Goal: Information Seeking & Learning: Find specific page/section

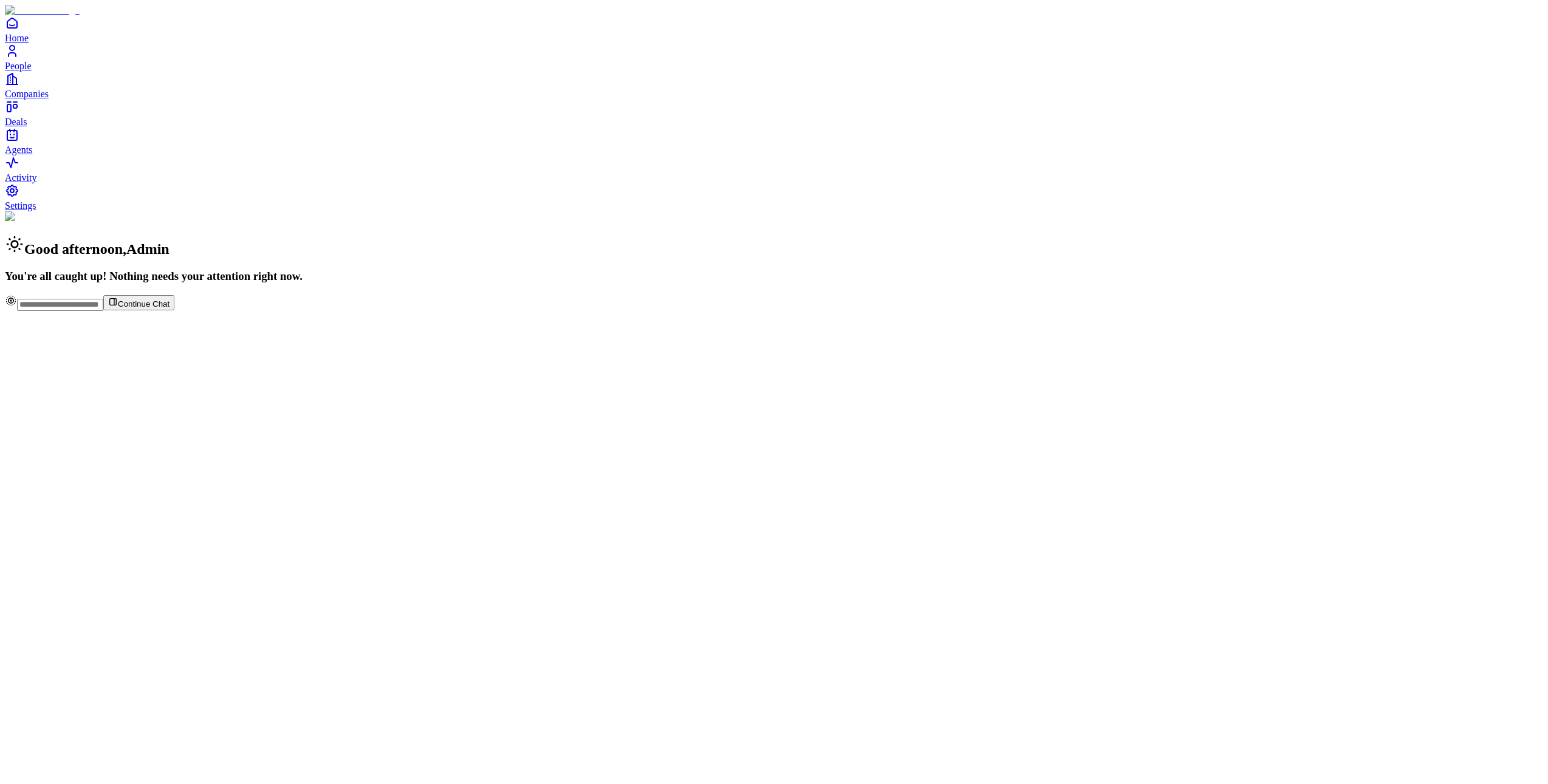
click at [36, 99] on span "Companies" at bounding box center [26, 93] width 44 height 10
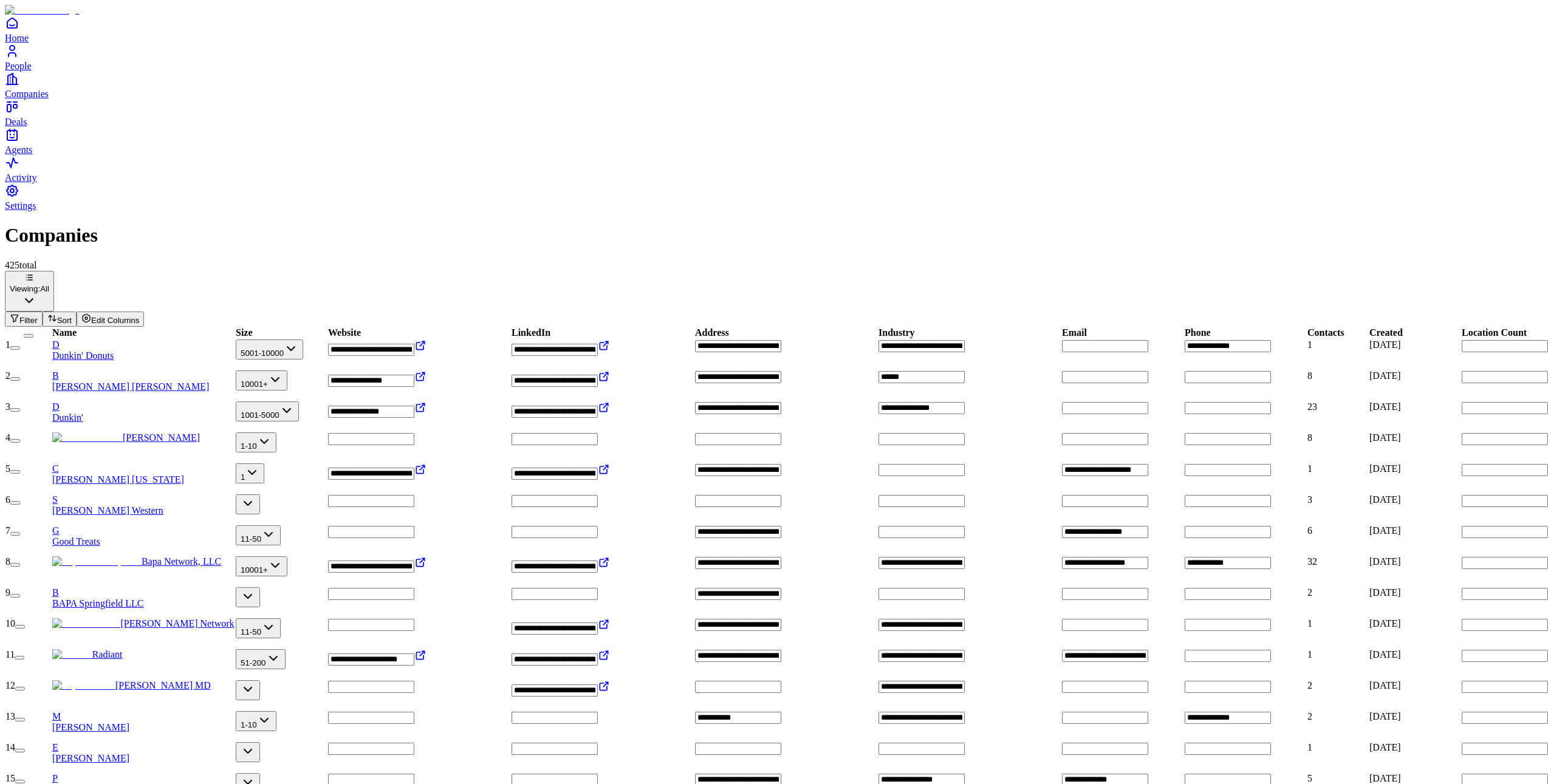
click at [42, 312] on button "Filter" at bounding box center [24, 319] width 38 height 15
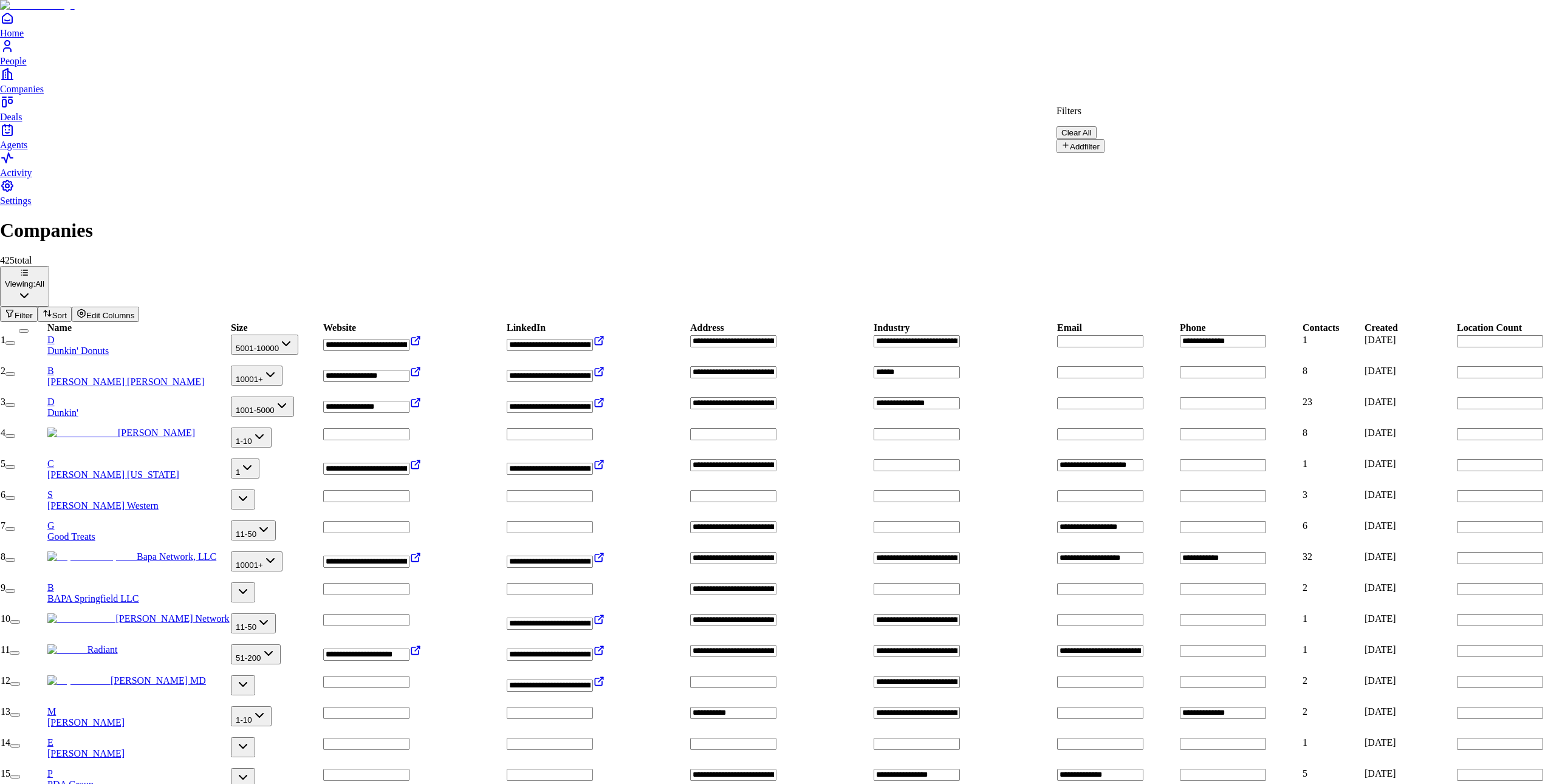
click at [1105, 140] on button "Add filter" at bounding box center [1080, 146] width 48 height 14
click at [1103, 141] on button "Name" at bounding box center [1080, 150] width 46 height 20
click at [1169, 129] on div "Filters Clear All" at bounding box center [1112, 123] width 112 height 33
click at [1169, 140] on button "Contains" at bounding box center [1141, 150] width 56 height 20
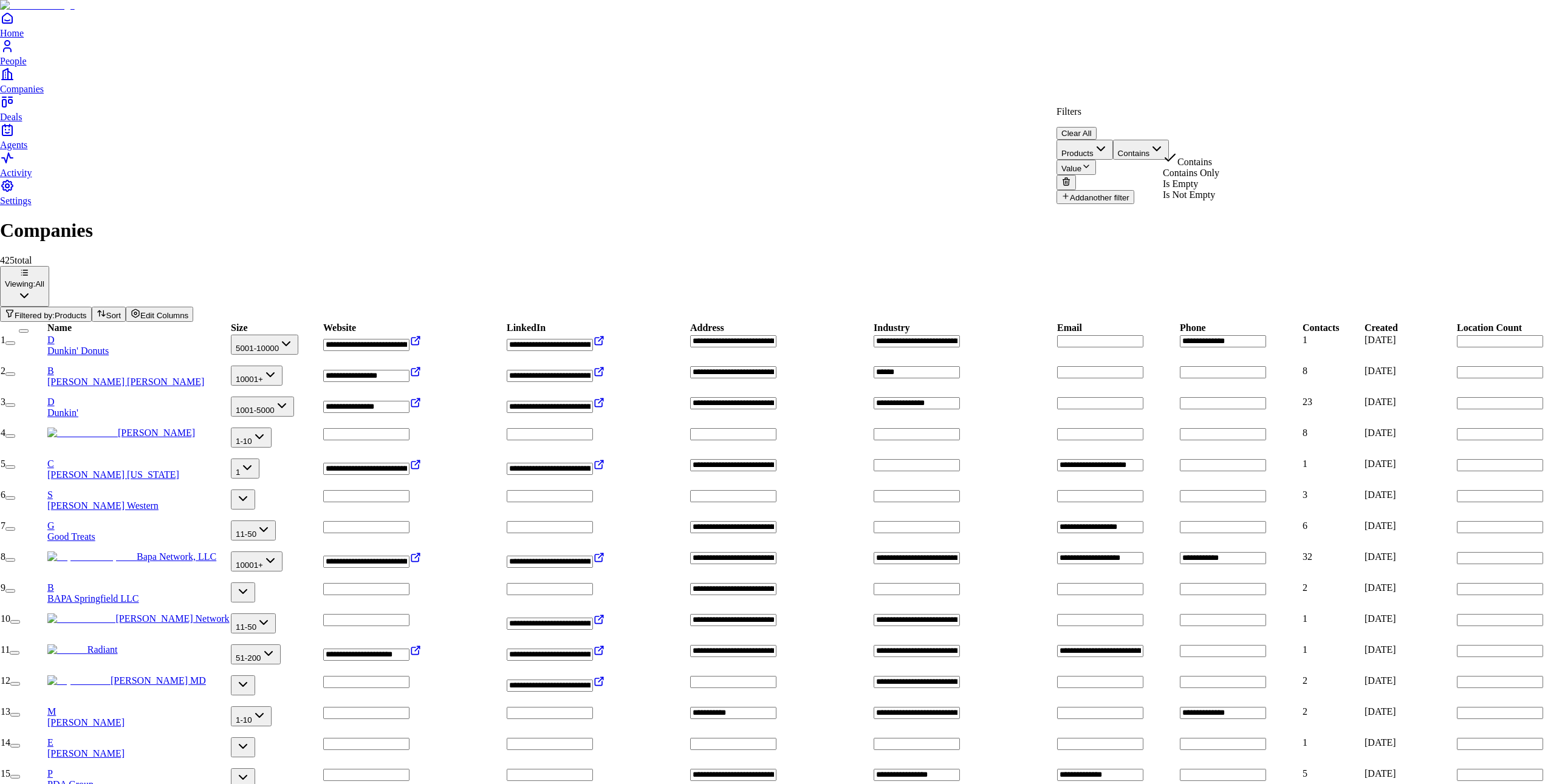
drag, startPoint x: 1222, startPoint y: 180, endPoint x: 1240, endPoint y: 168, distance: 21.6
click at [1096, 160] on button "Value" at bounding box center [1076, 168] width 40 height 15
click at [1286, 163] on span "OPMS" at bounding box center [1272, 158] width 26 height 10
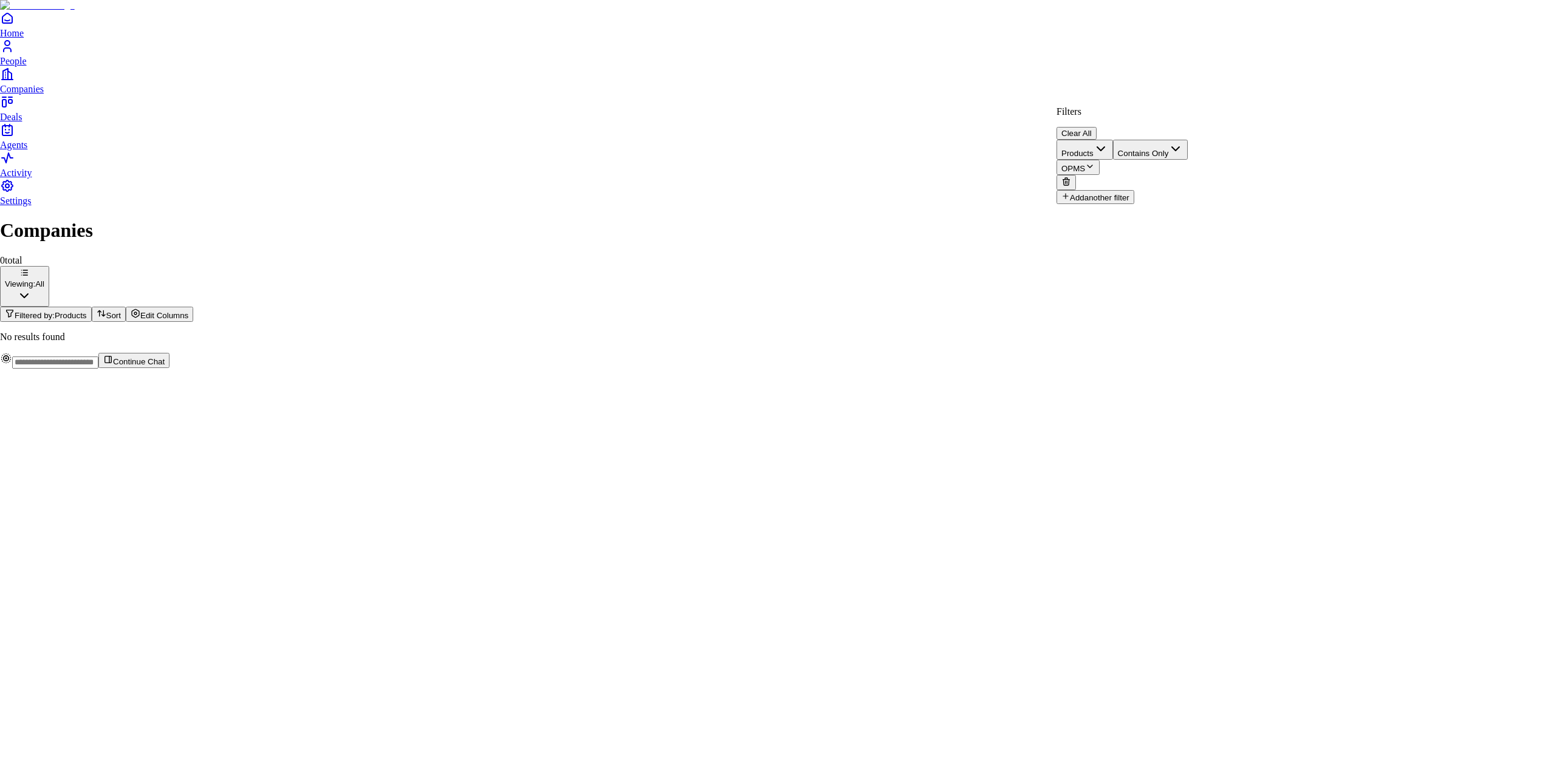
click at [1100, 160] on button "OPMS" at bounding box center [1078, 168] width 43 height 15
click at [1286, 184] on div "ROS" at bounding box center [1272, 180] width 26 height 11
click at [1187, 140] on button "Contains Only" at bounding box center [1151, 150] width 75 height 20
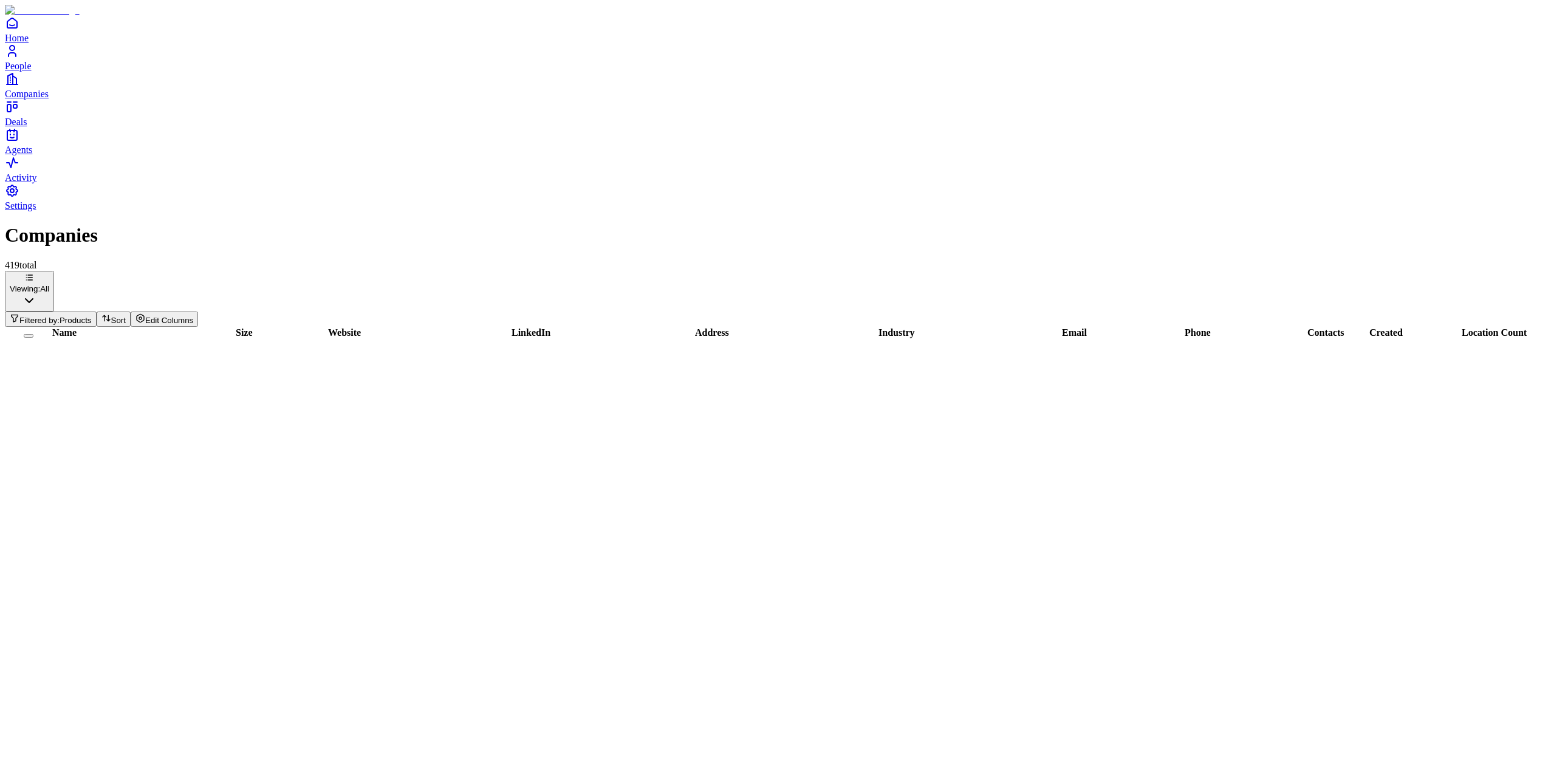
scroll to position [2509, 322]
click at [92, 316] on span "Products" at bounding box center [76, 320] width 32 height 9
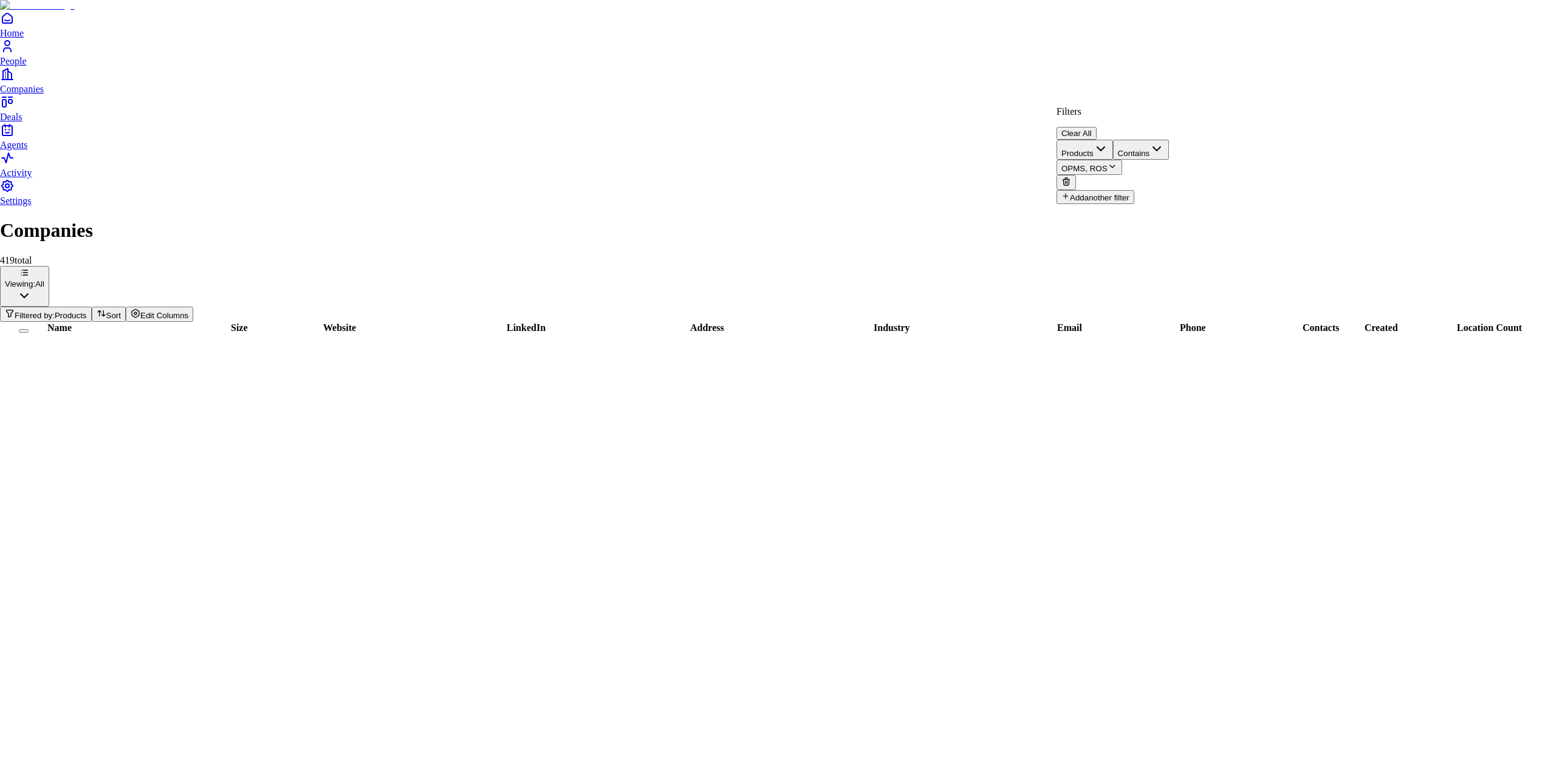
click at [1107, 164] on span "OPMS, ROS" at bounding box center [1084, 168] width 46 height 9
click at [1286, 164] on span "OPMS" at bounding box center [1272, 169] width 26 height 10
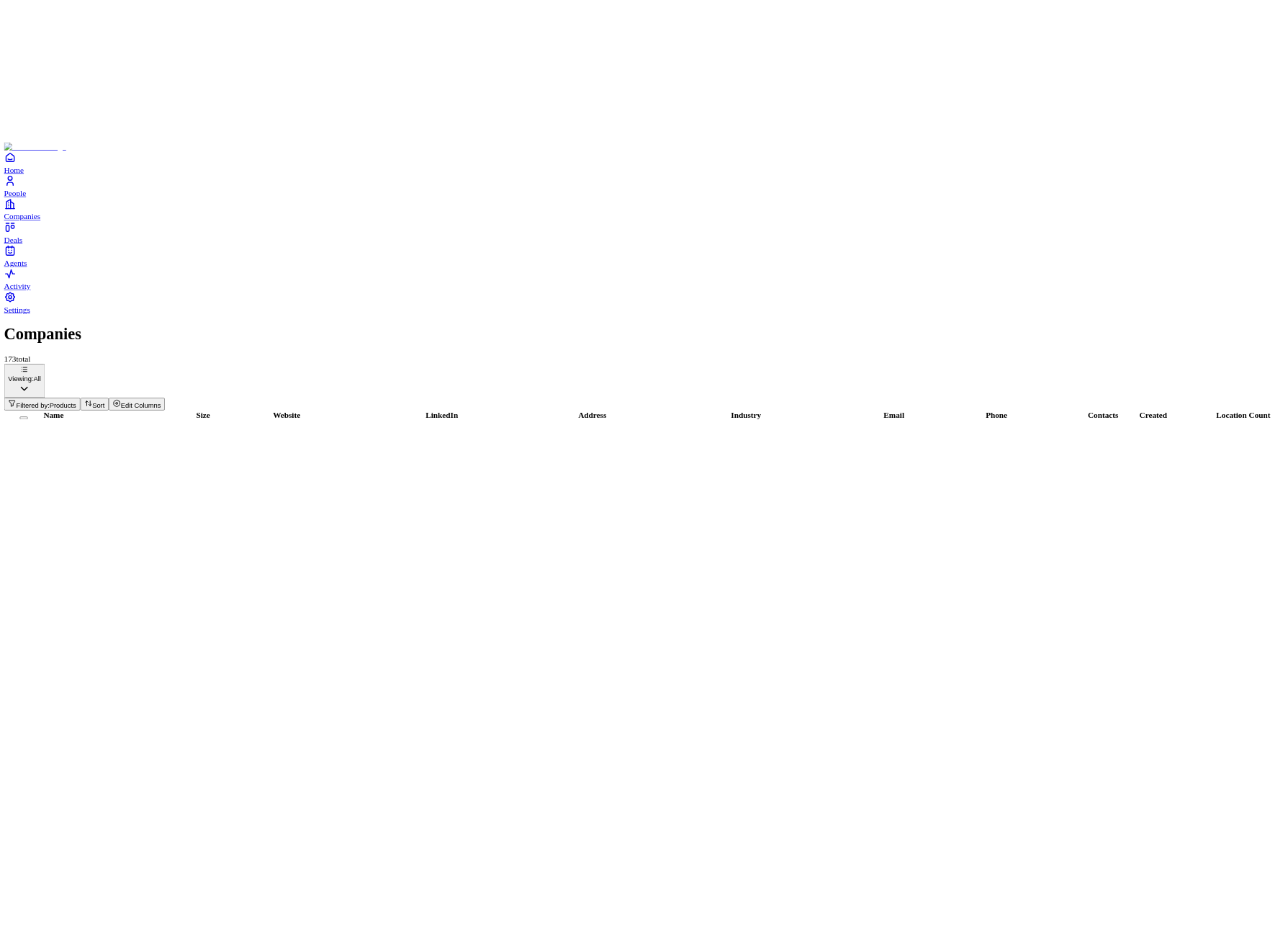
scroll to position [5247, 382]
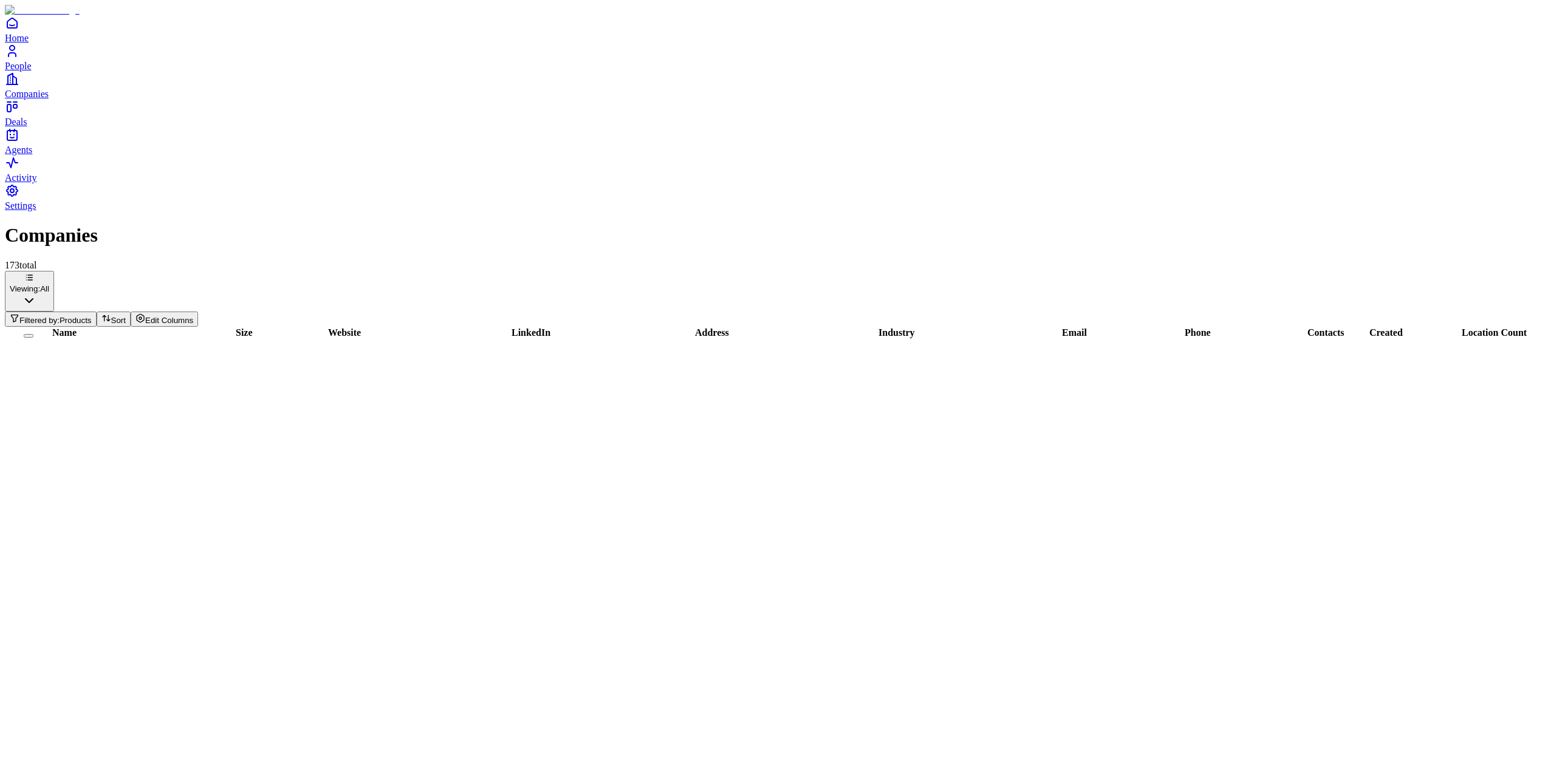
click at [92, 316] on span "Products" at bounding box center [76, 320] width 32 height 9
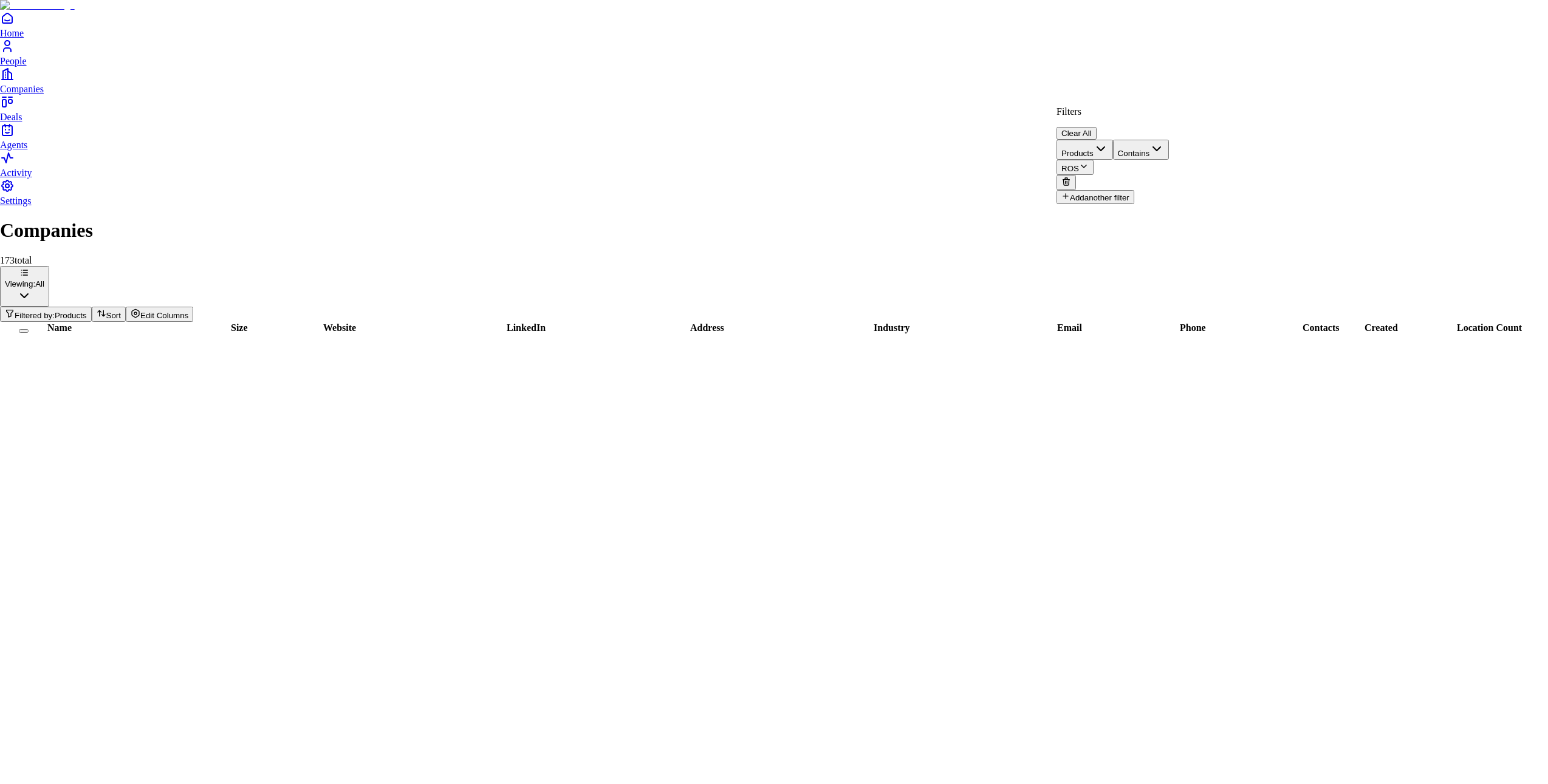
click at [1079, 164] on span "ROS" at bounding box center [1070, 168] width 17 height 9
click at [1169, 145] on button "Contains" at bounding box center [1141, 150] width 56 height 20
click at [1187, 118] on div "Filters Clear All" at bounding box center [1122, 123] width 132 height 33
click at [1093, 160] on button "ROS" at bounding box center [1075, 168] width 37 height 15
click at [1286, 163] on span "OPMS" at bounding box center [1272, 158] width 26 height 10
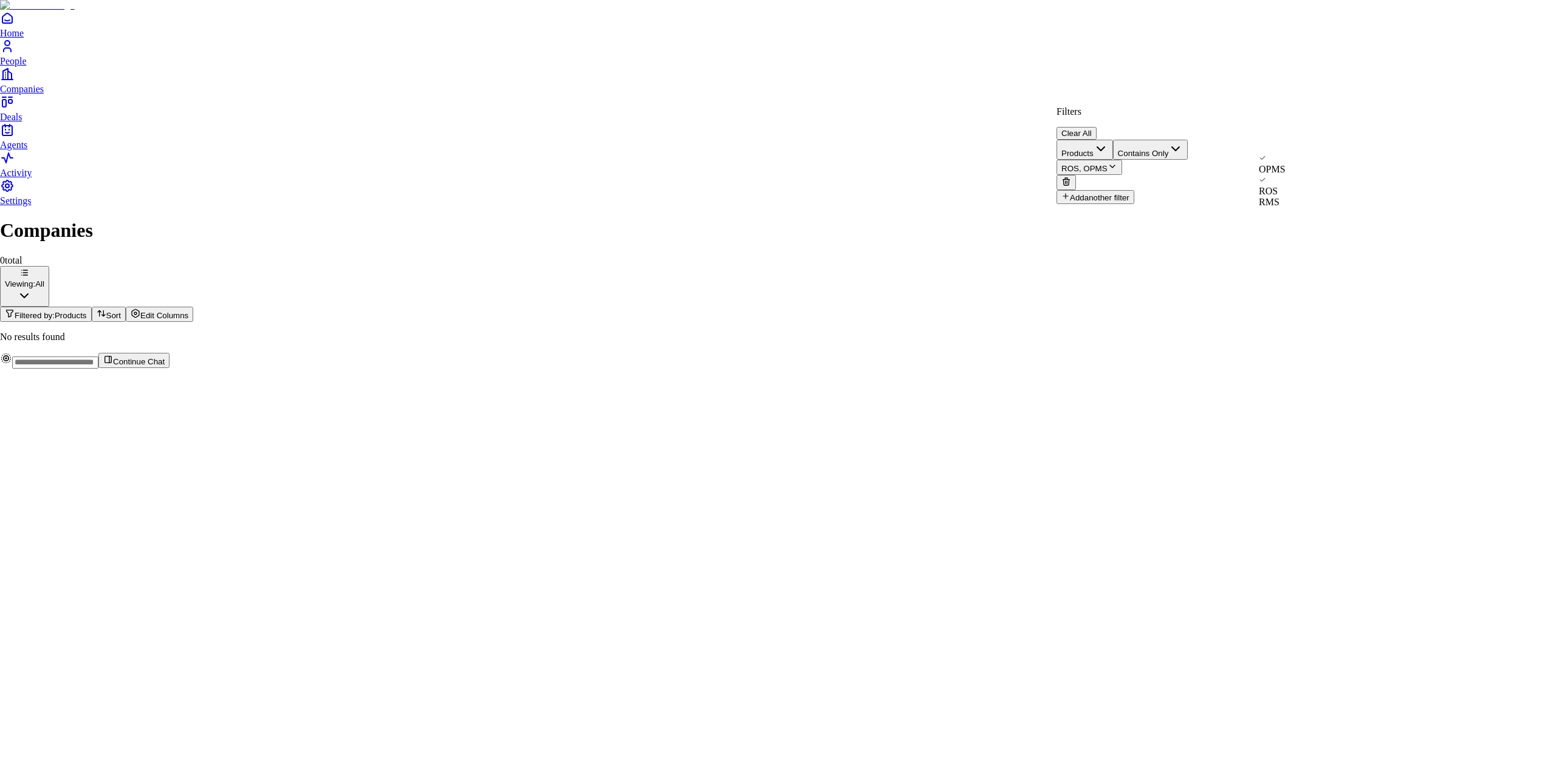
click at [1182, 83] on html "Home People Companies Deals Agents Activity Settings Companies 0 total Viewing:…" at bounding box center [774, 189] width 1548 height 378
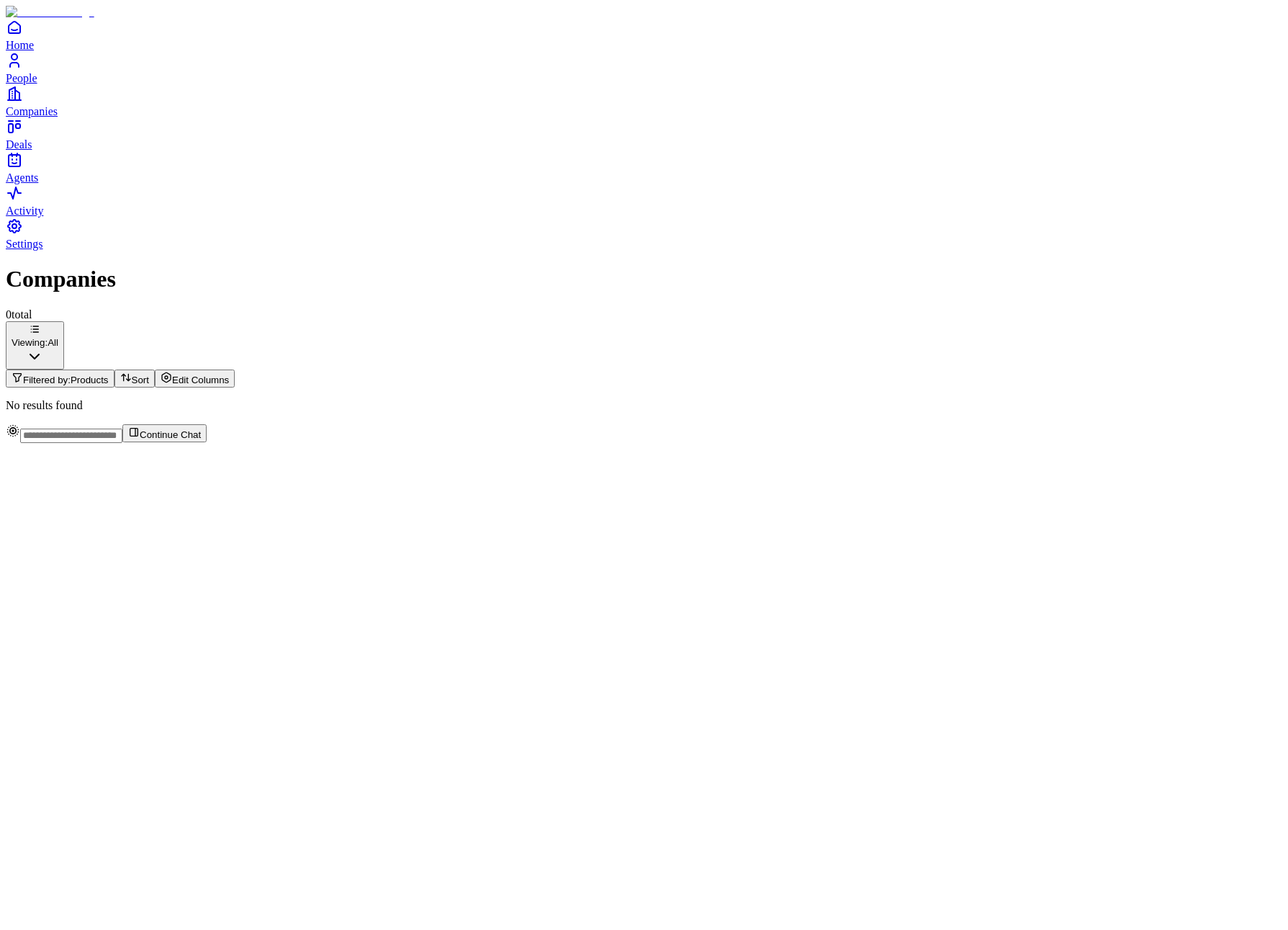
click at [109, 375] on span "Products" at bounding box center [90, 380] width 38 height 11
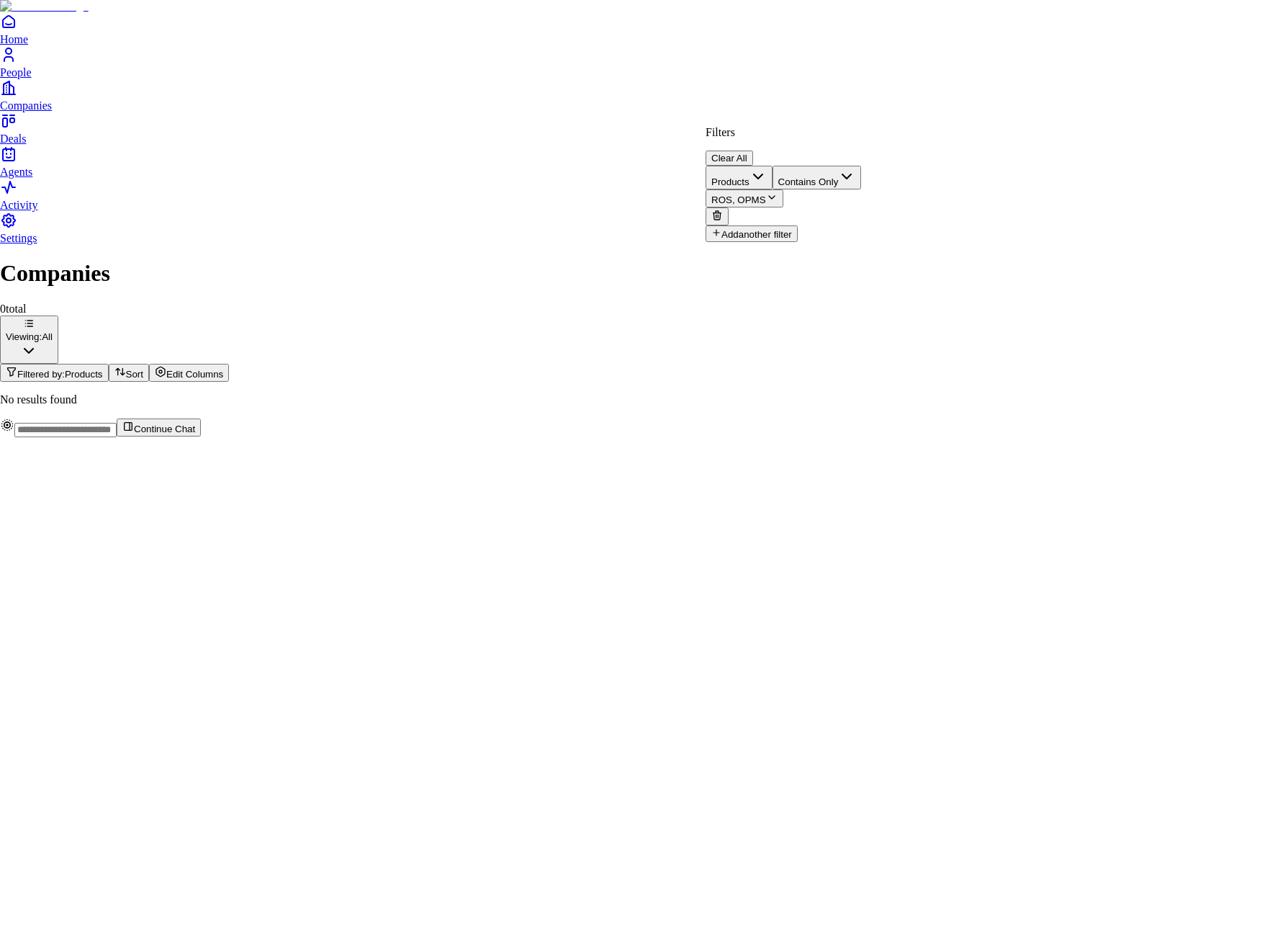
click at [784, 190] on button "ROS, OPMS" at bounding box center [744, 199] width 78 height 18
click at [977, 195] on span "OPMS" at bounding box center [961, 201] width 31 height 12
click at [977, 194] on span "OPMS" at bounding box center [961, 187] width 31 height 12
click at [968, 220] on span "ROS" at bounding box center [956, 226] width 22 height 12
click at [970, 233] on span "RMS" at bounding box center [958, 226] width 25 height 12
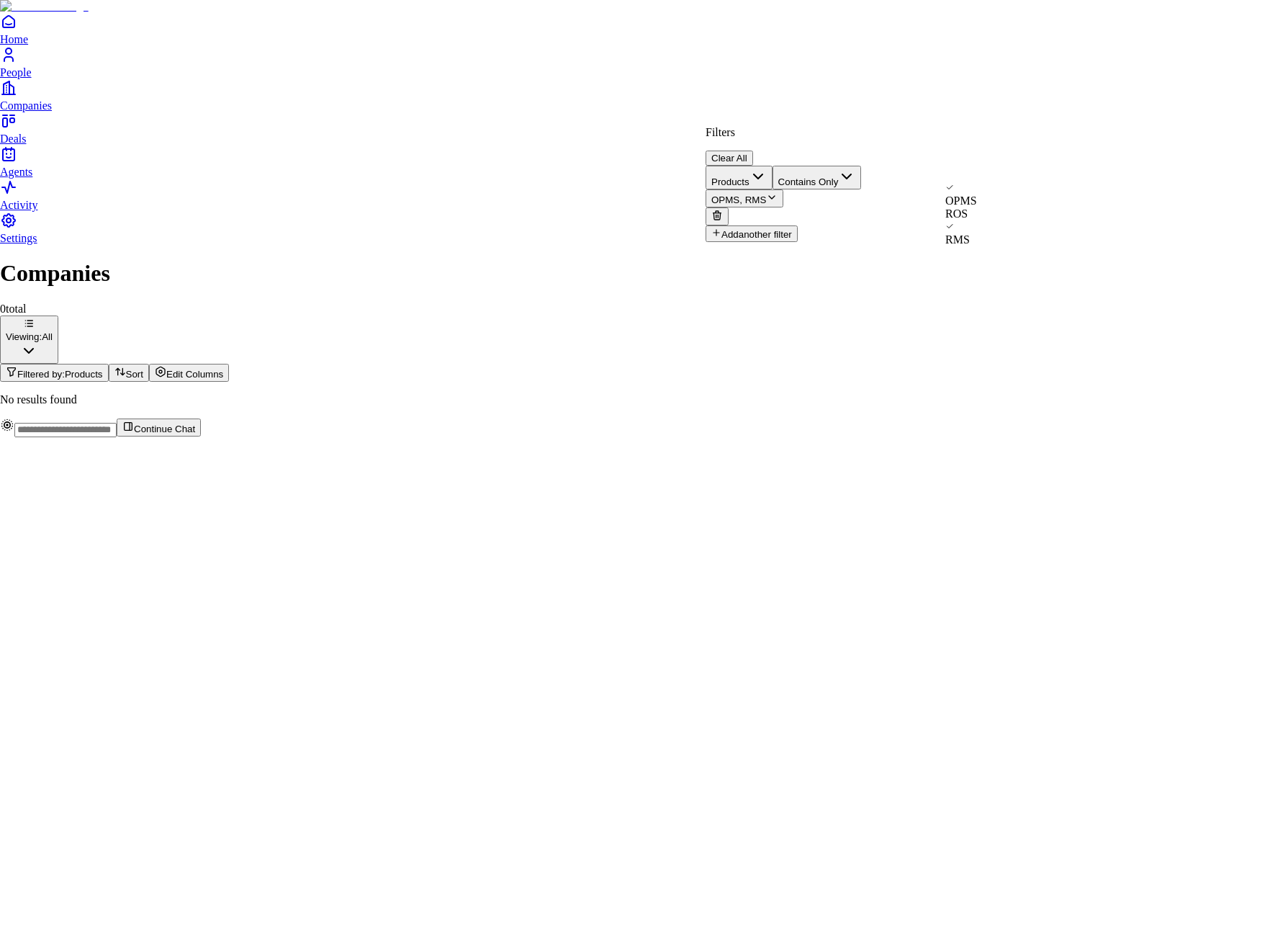
click at [797, 353] on html "Home People Companies Deals Agents Activity Settings Companies 0 total Viewing:…" at bounding box center [644, 224] width 1288 height 449
click at [1051, 380] on html "Home People Companies Deals Agents Activity Settings Companies 0 total Viewing:…" at bounding box center [644, 224] width 1288 height 449
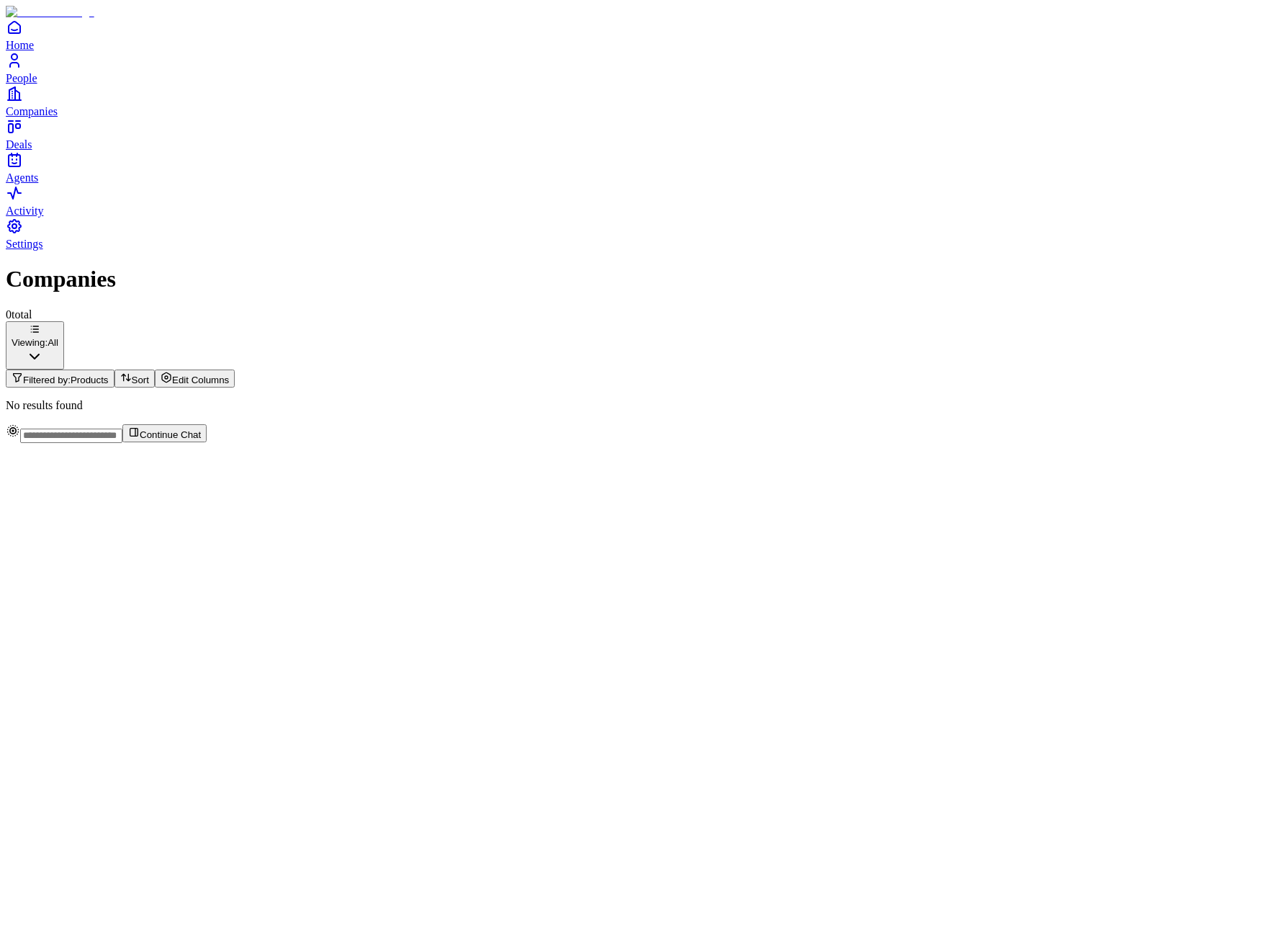
click at [109, 375] on span "Products" at bounding box center [90, 380] width 38 height 11
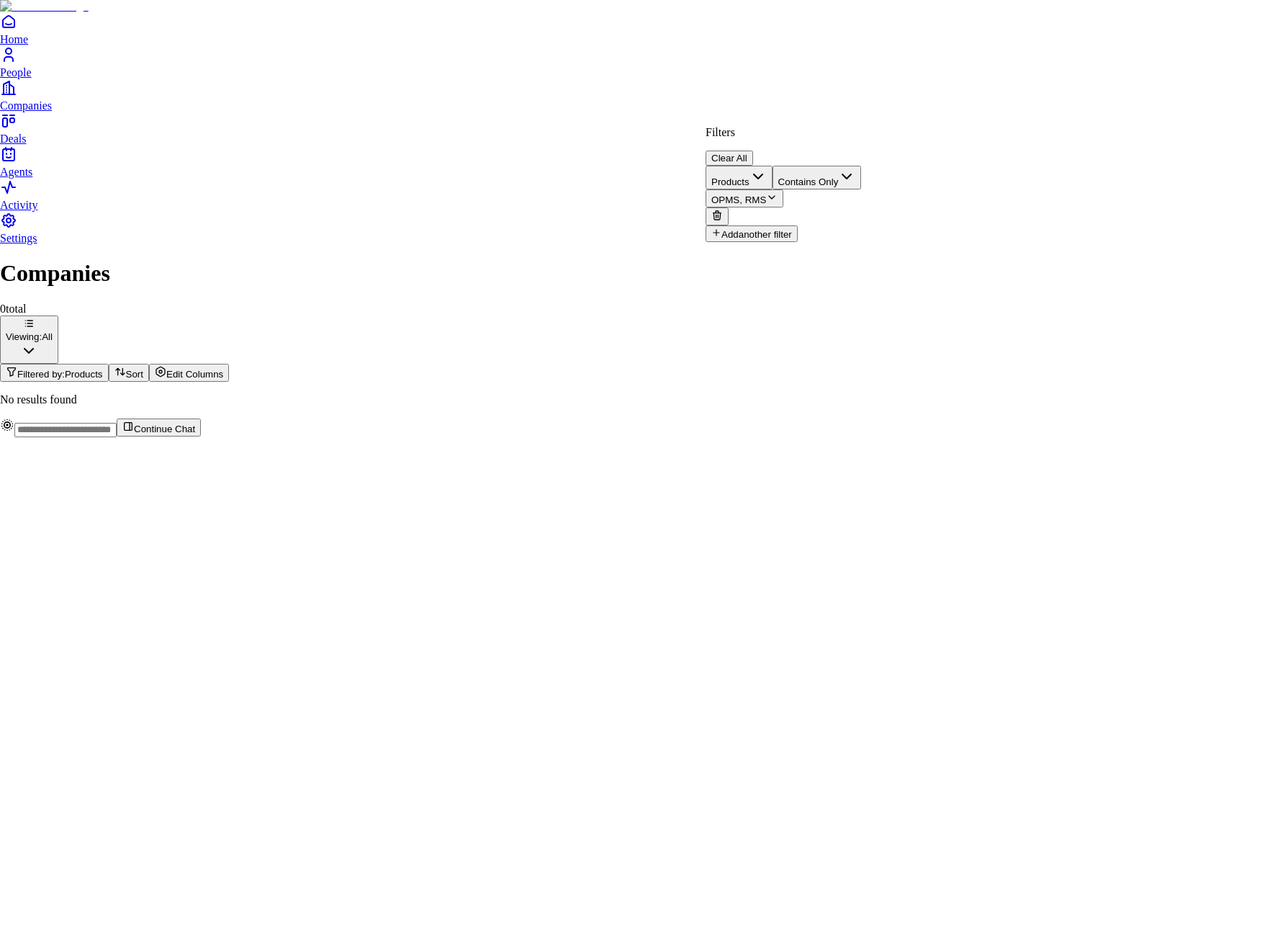
click at [720, 213] on icon at bounding box center [717, 216] width 7 height 7
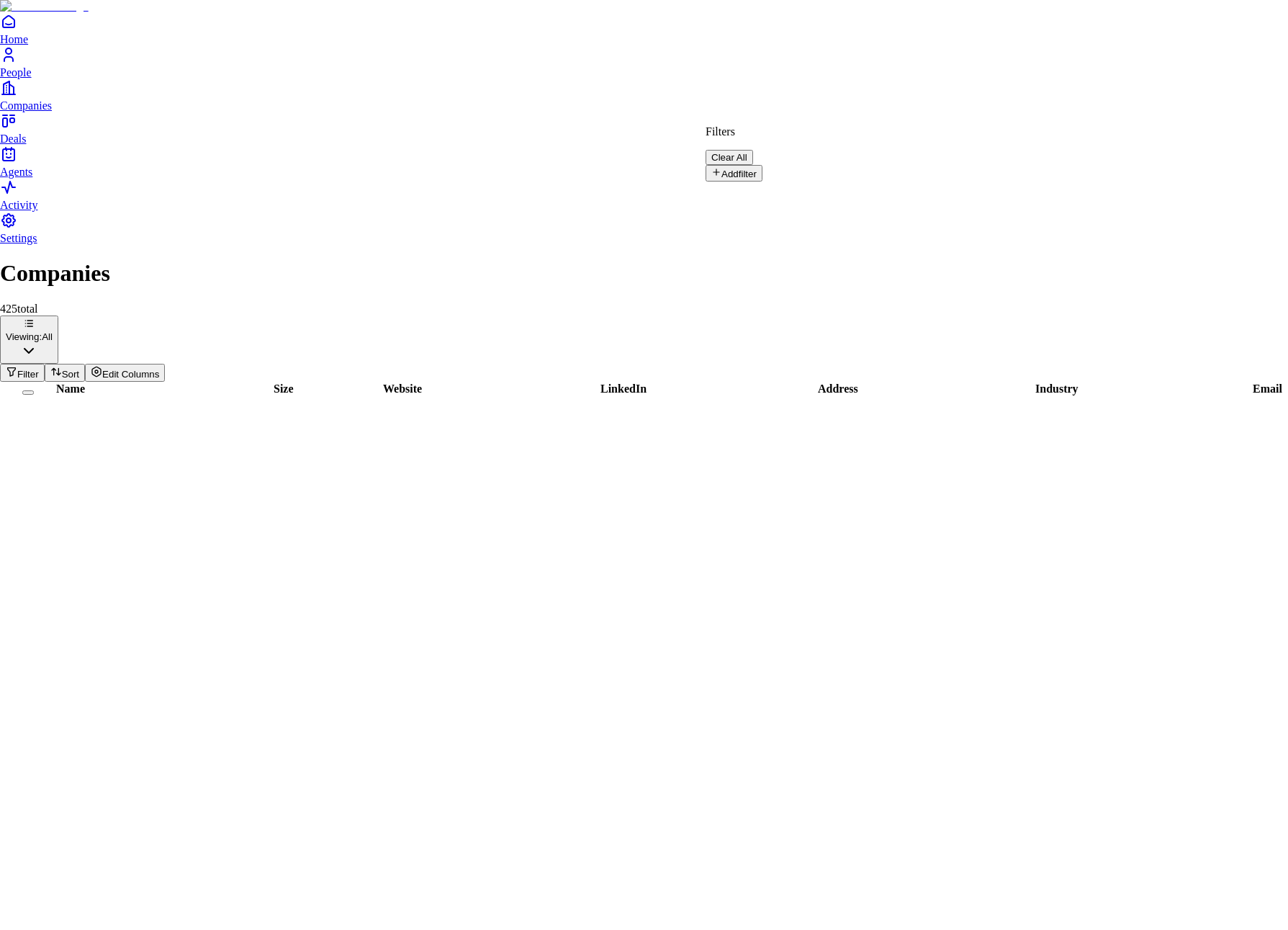
scroll to position [1140, 0]
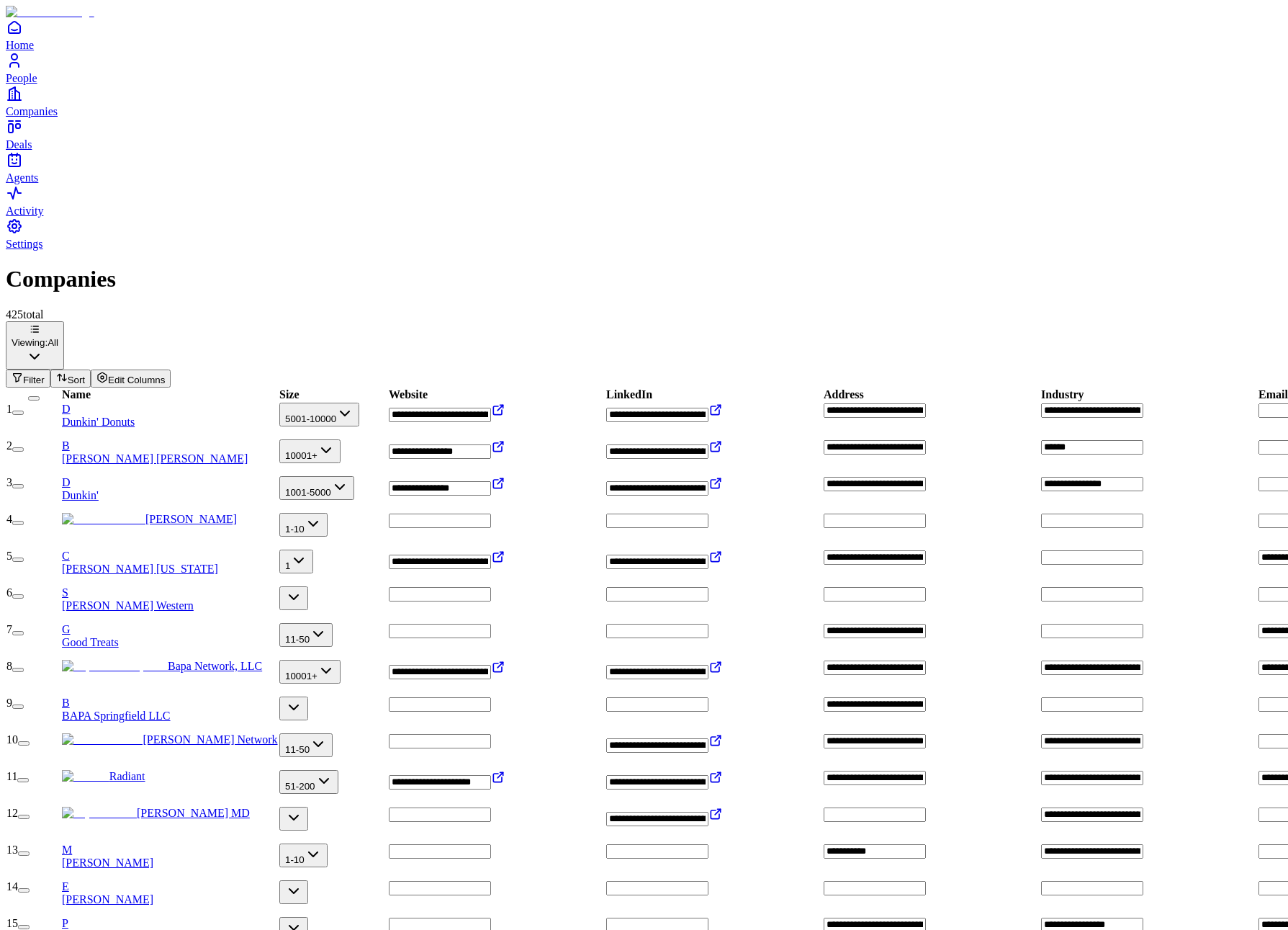
scroll to position [0, 0]
